Goal: Find specific page/section: Find specific page/section

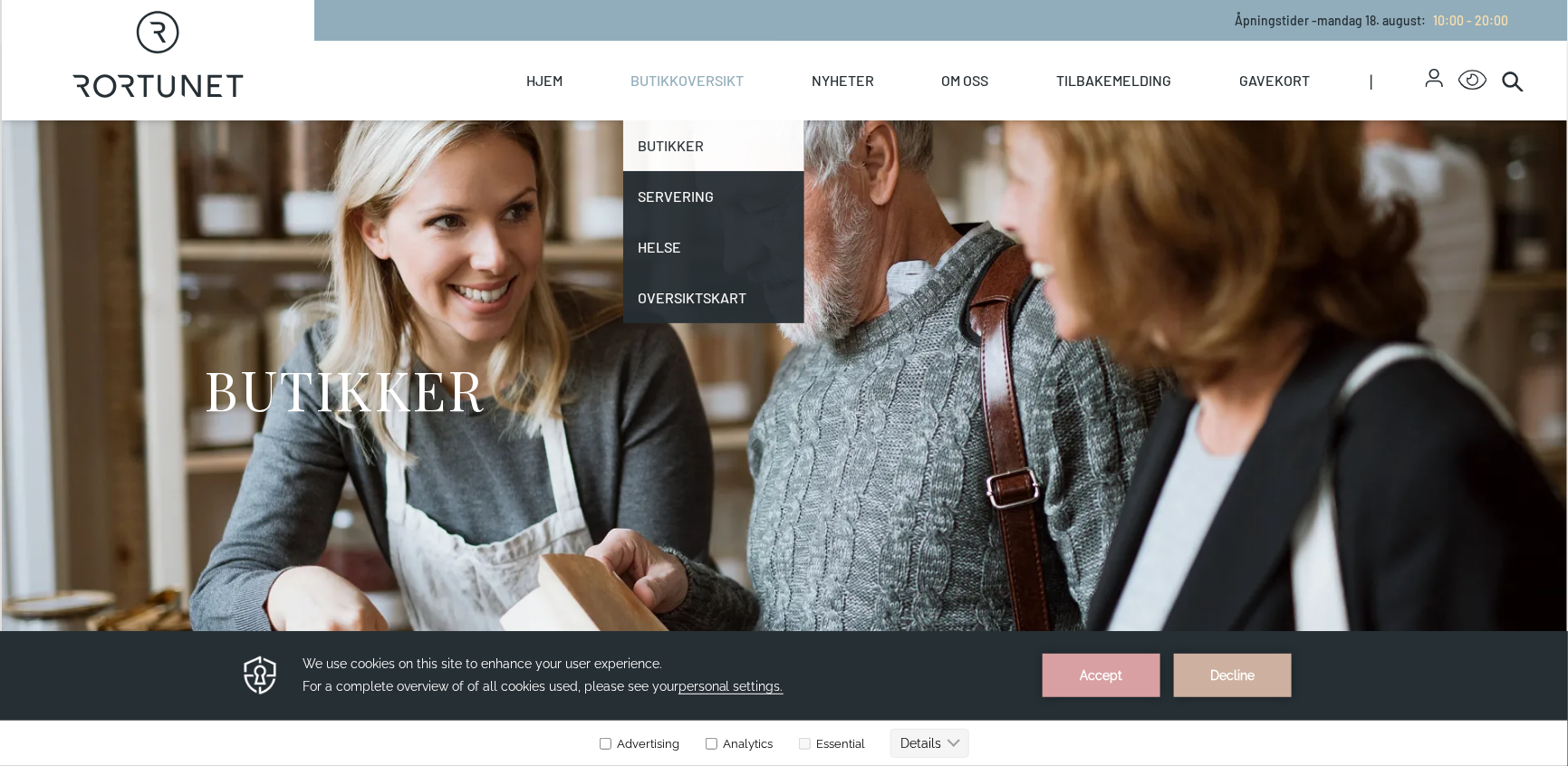
click at [675, 152] on link "Butikker" at bounding box center [714, 146] width 182 height 51
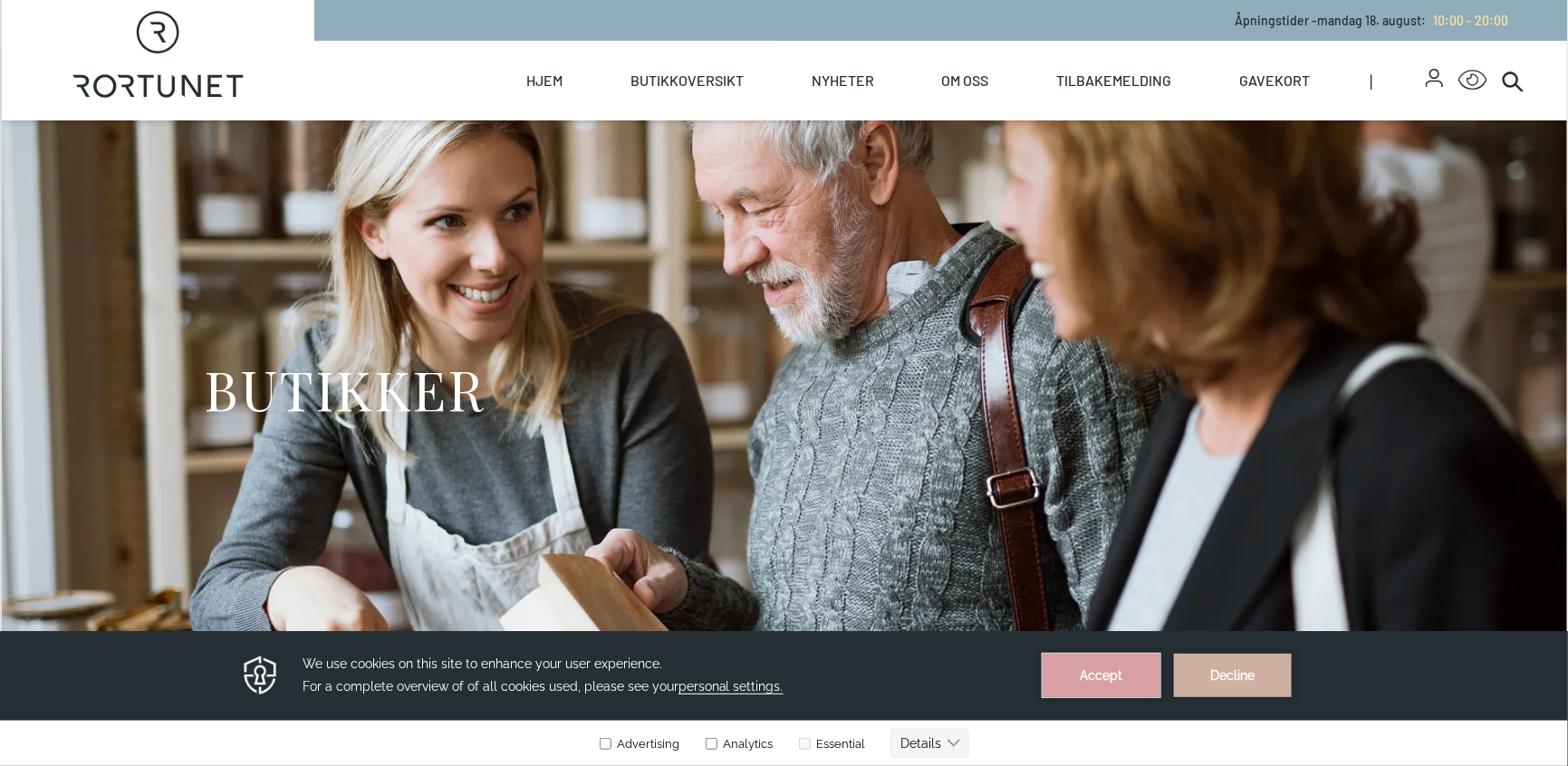
click at [1121, 675] on button "Accept" at bounding box center [1101, 675] width 118 height 44
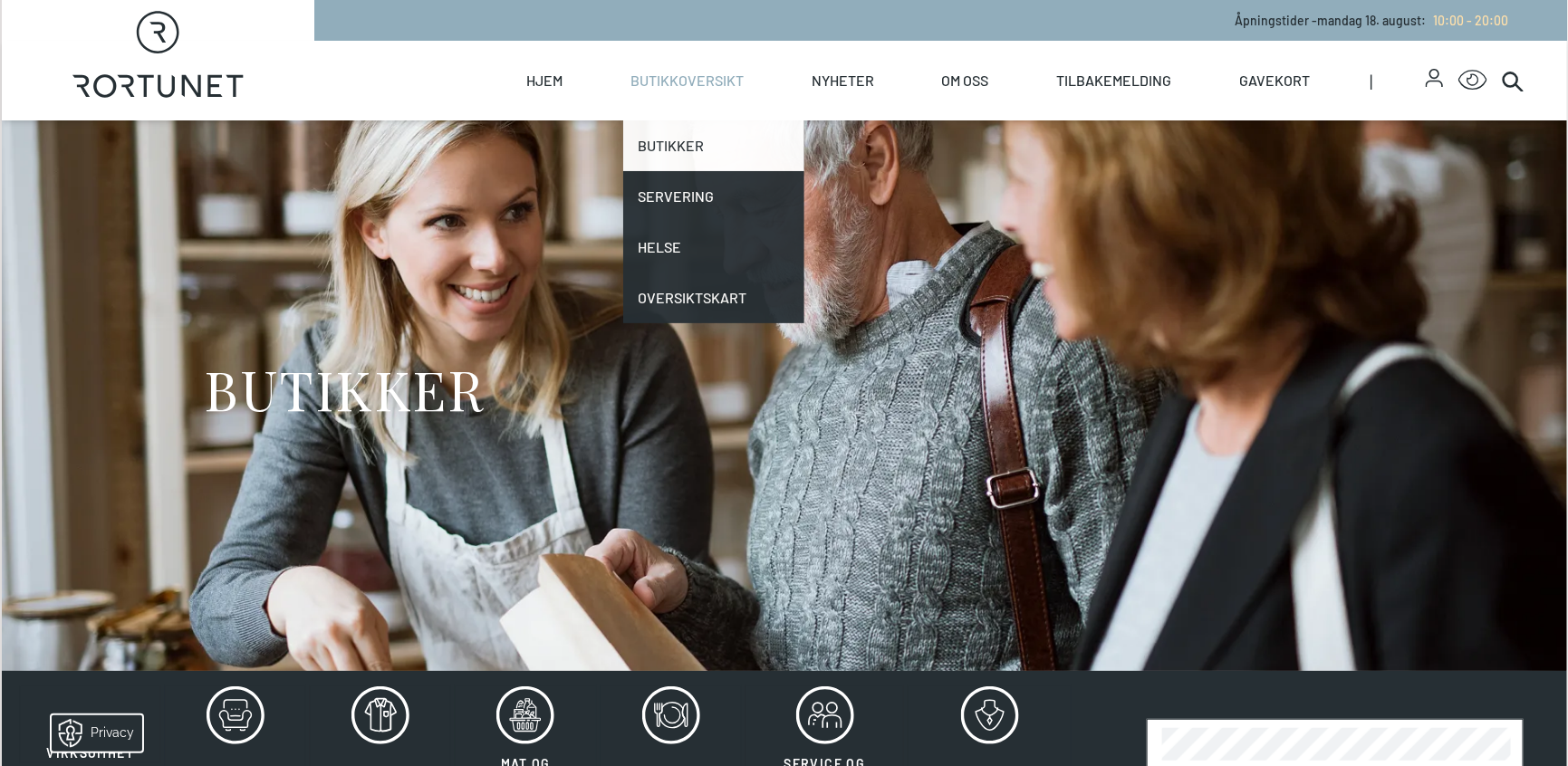
click at [673, 148] on link "Butikker" at bounding box center [714, 146] width 182 height 51
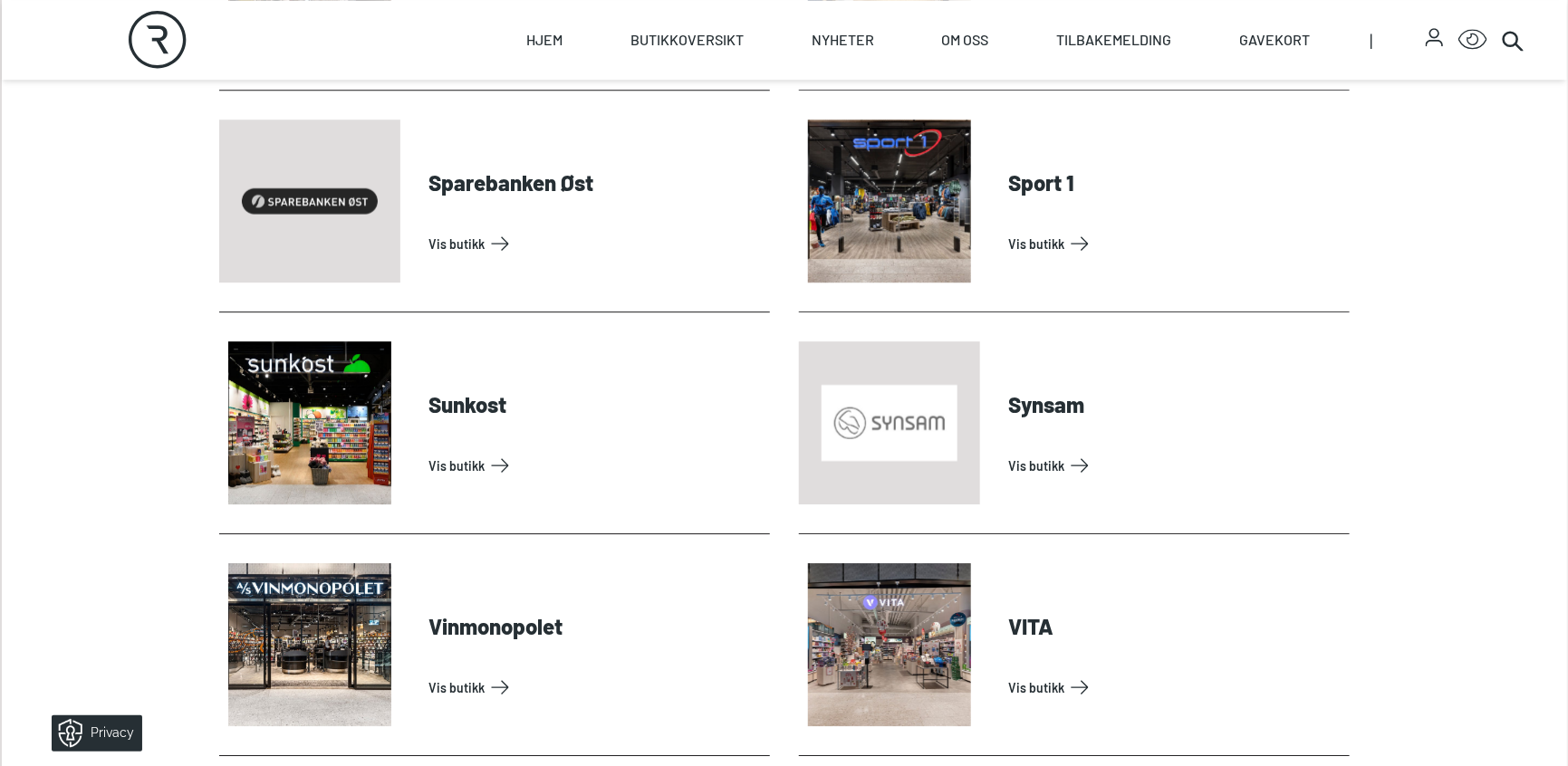
scroll to position [5344, 0]
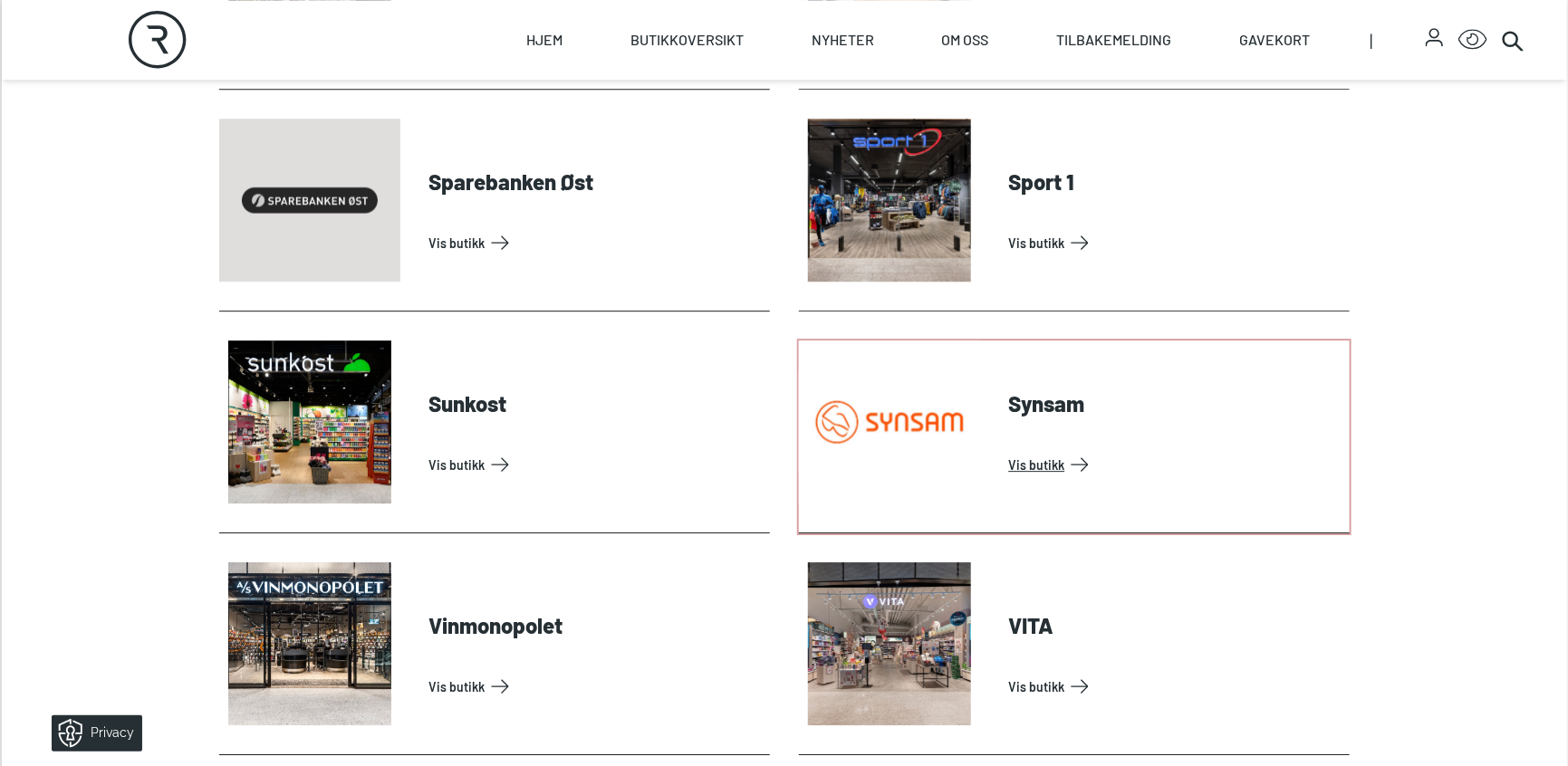
click at [1042, 450] on link "Vis butikk" at bounding box center [1176, 464] width 333 height 29
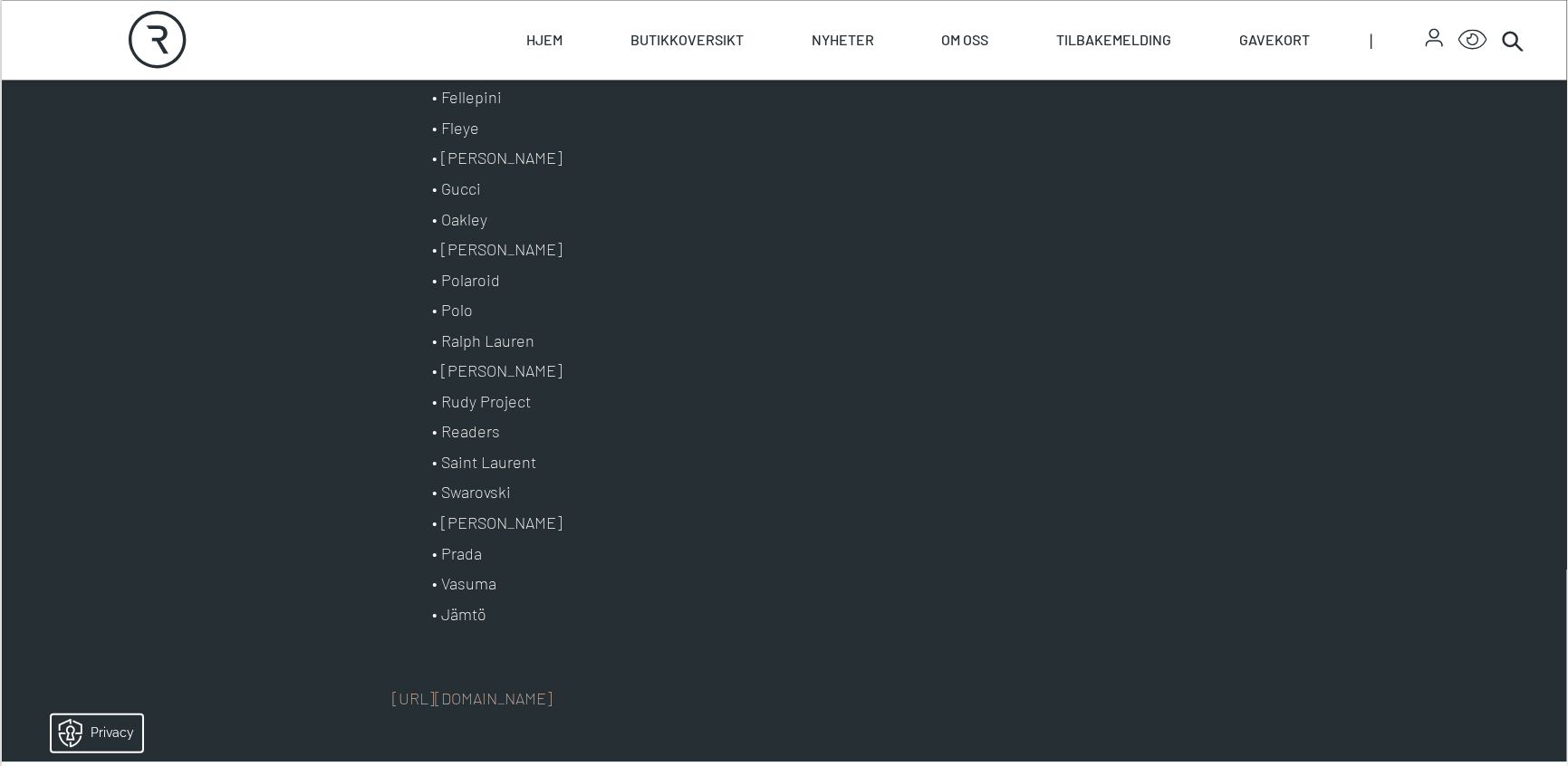
scroll to position [1902, 0]
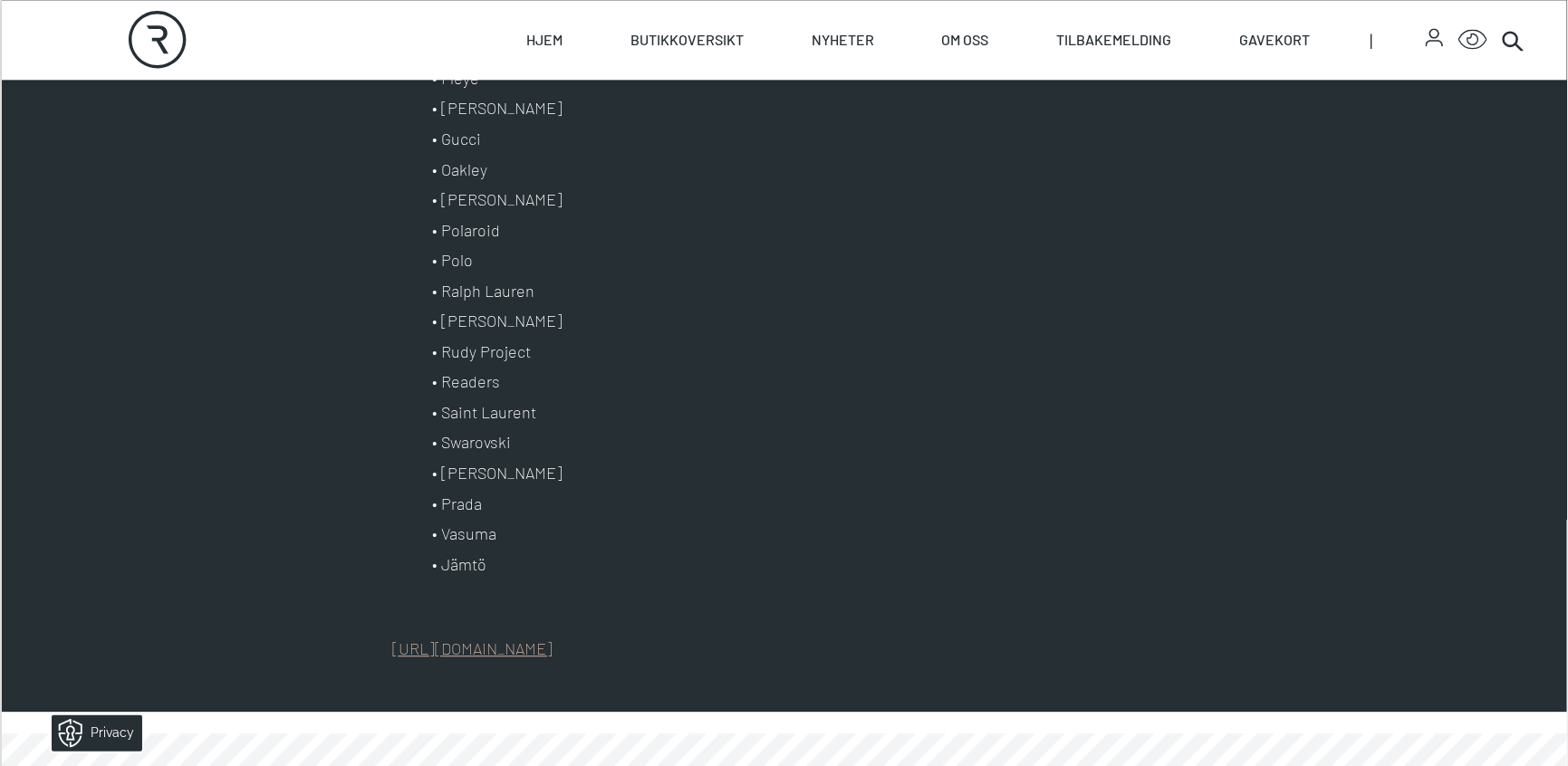
click at [521, 650] on link "[URL][DOMAIN_NAME]" at bounding box center [474, 648] width 161 height 20
